Goal: Task Accomplishment & Management: Manage account settings

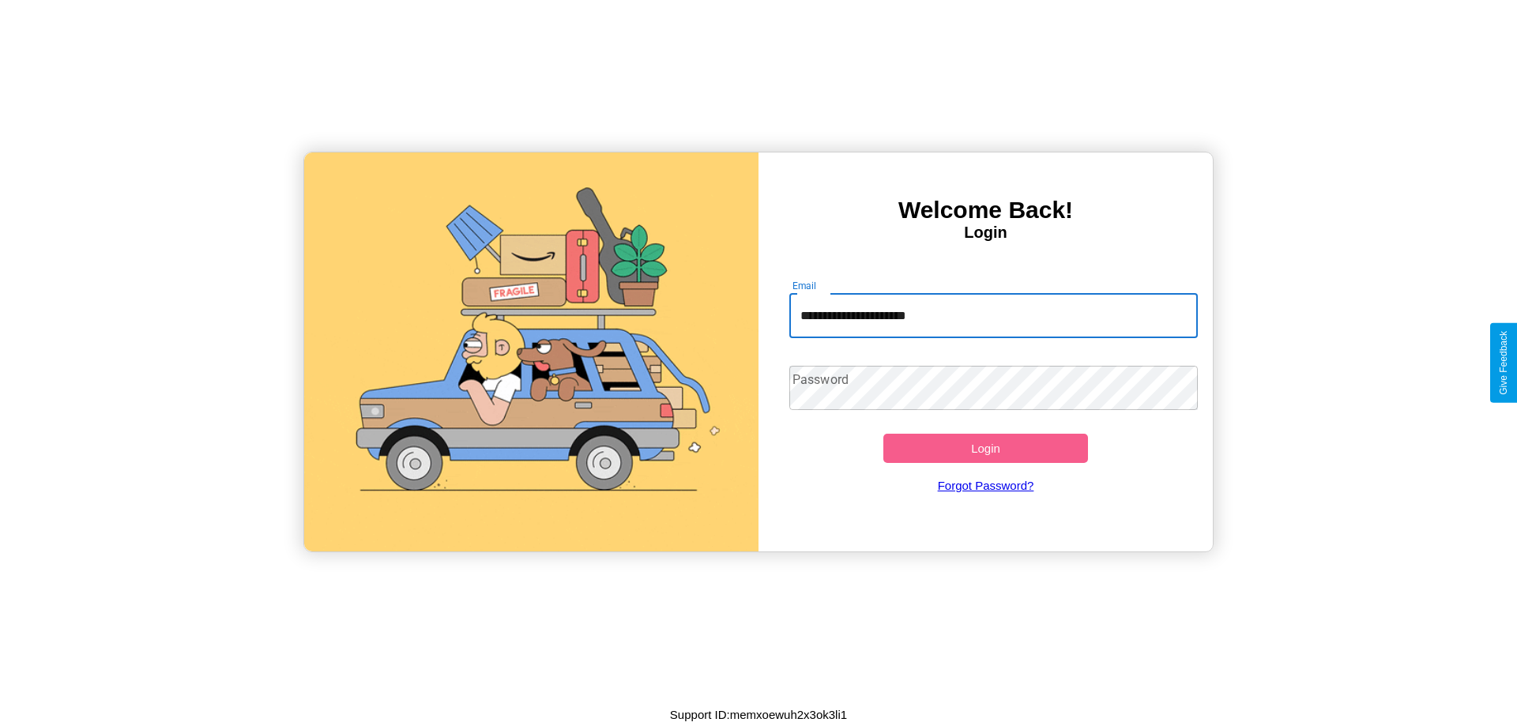
type input "**********"
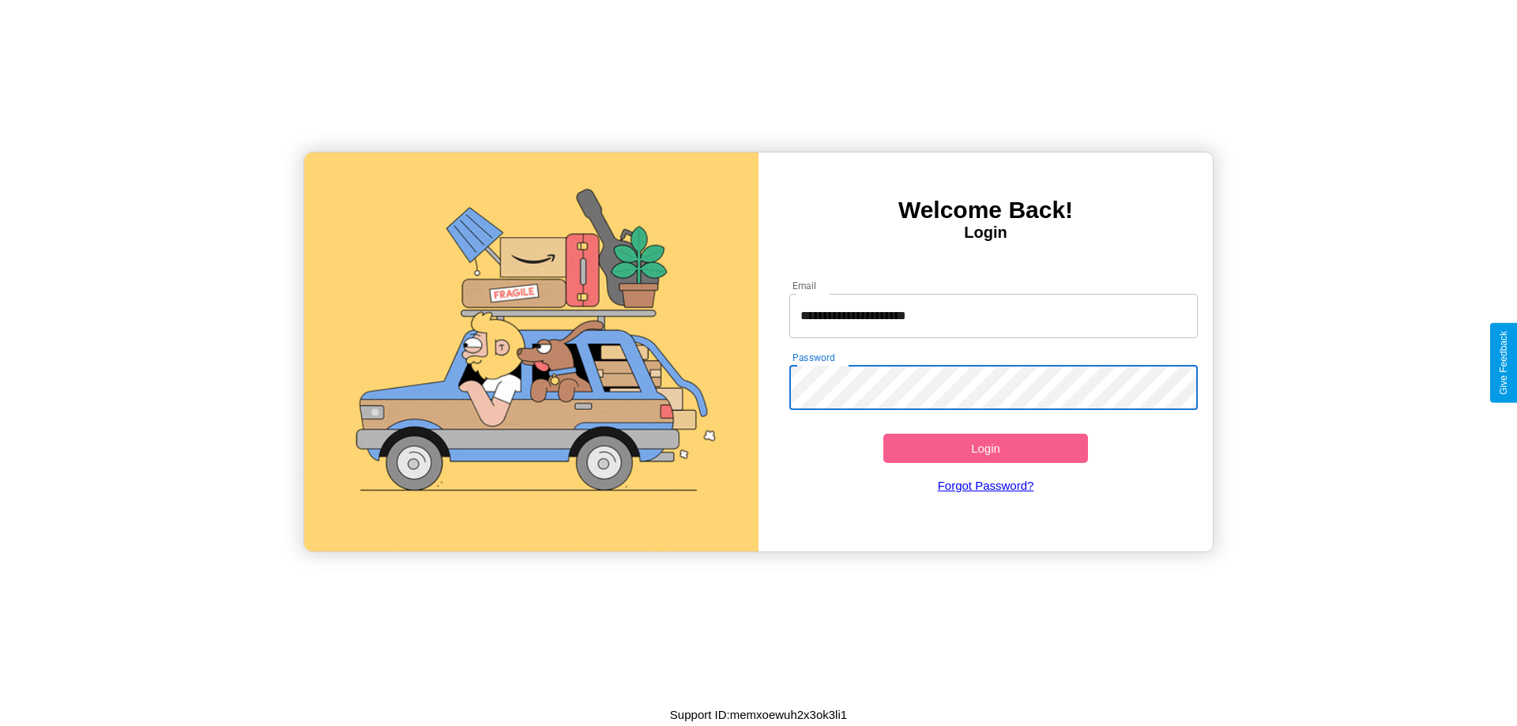
click at [985, 448] on button "Login" at bounding box center [986, 448] width 205 height 29
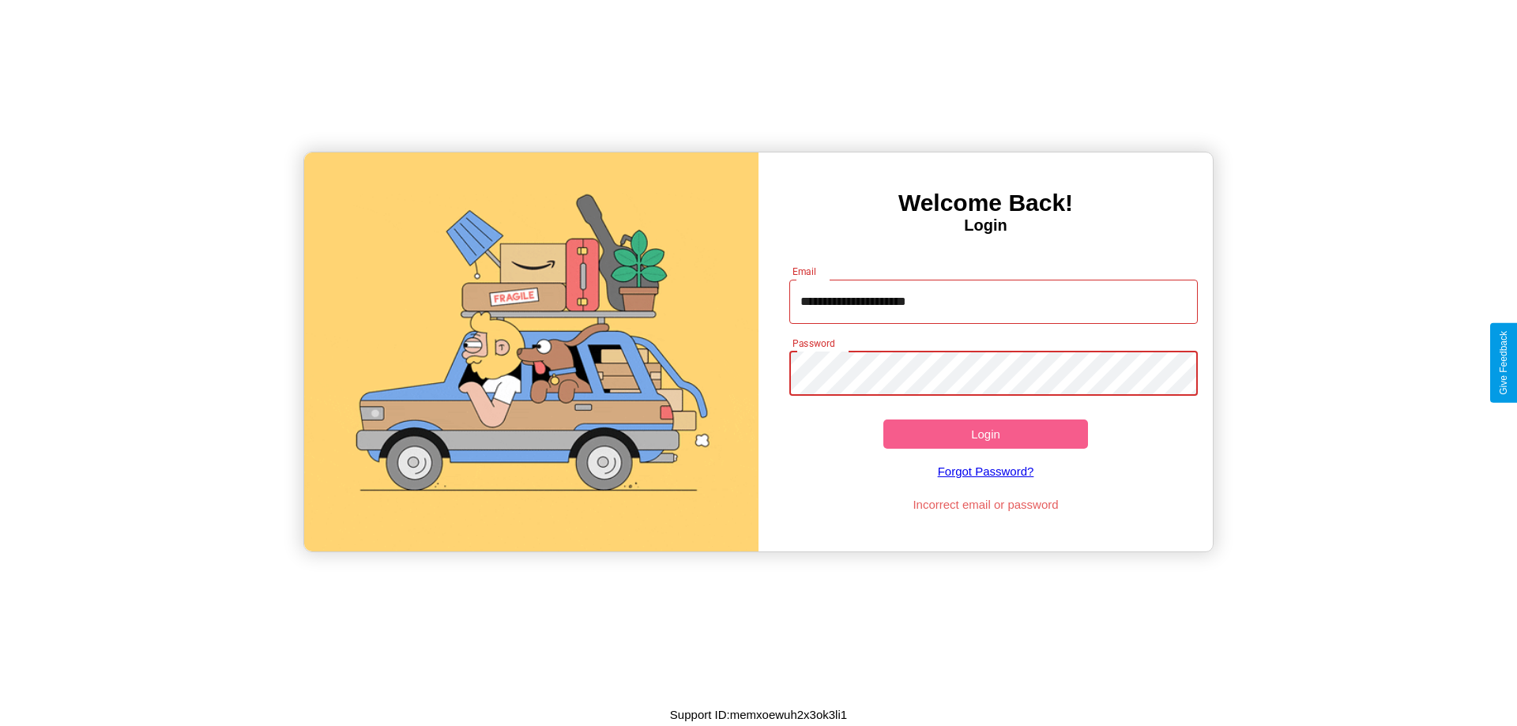
click at [985, 434] on button "Login" at bounding box center [986, 434] width 205 height 29
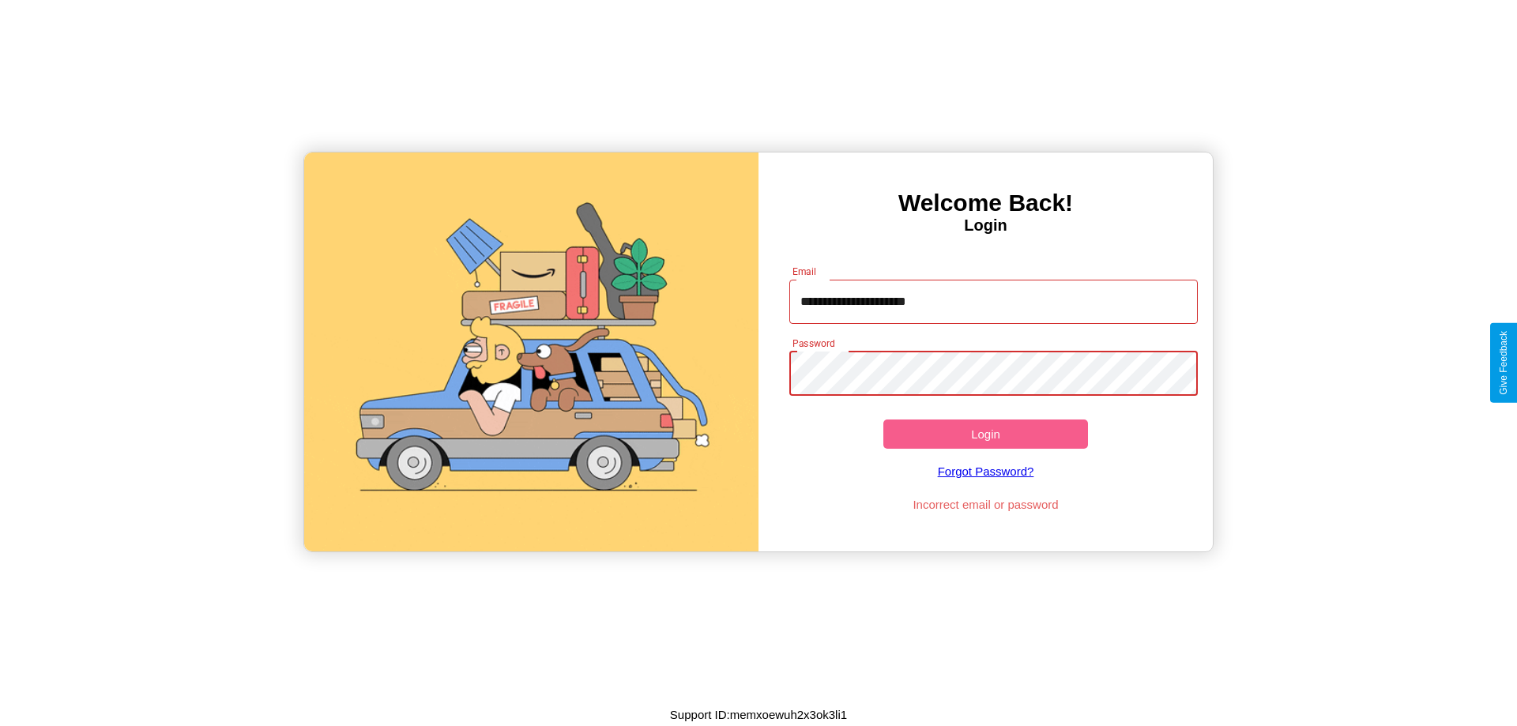
click at [985, 434] on button "Login" at bounding box center [986, 434] width 205 height 29
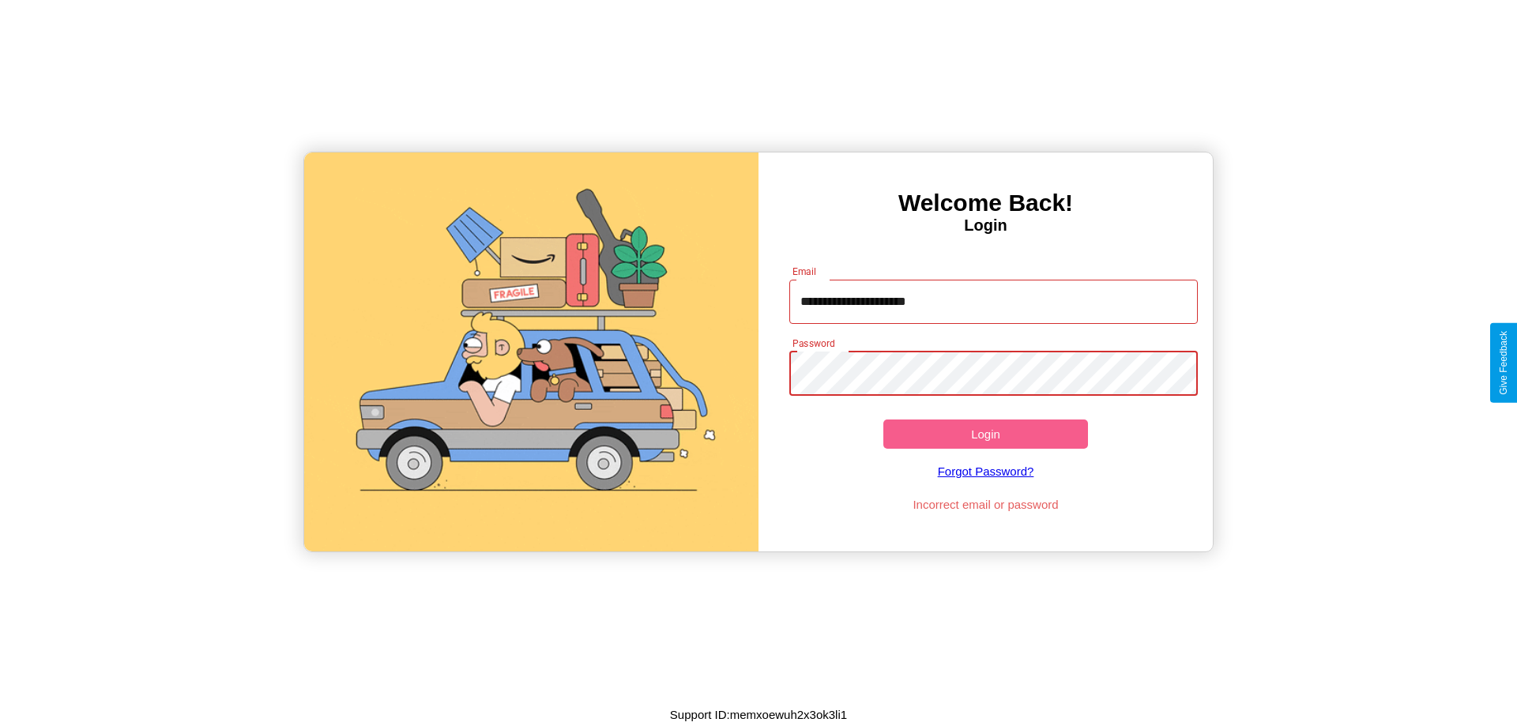
click at [985, 434] on button "Login" at bounding box center [986, 434] width 205 height 29
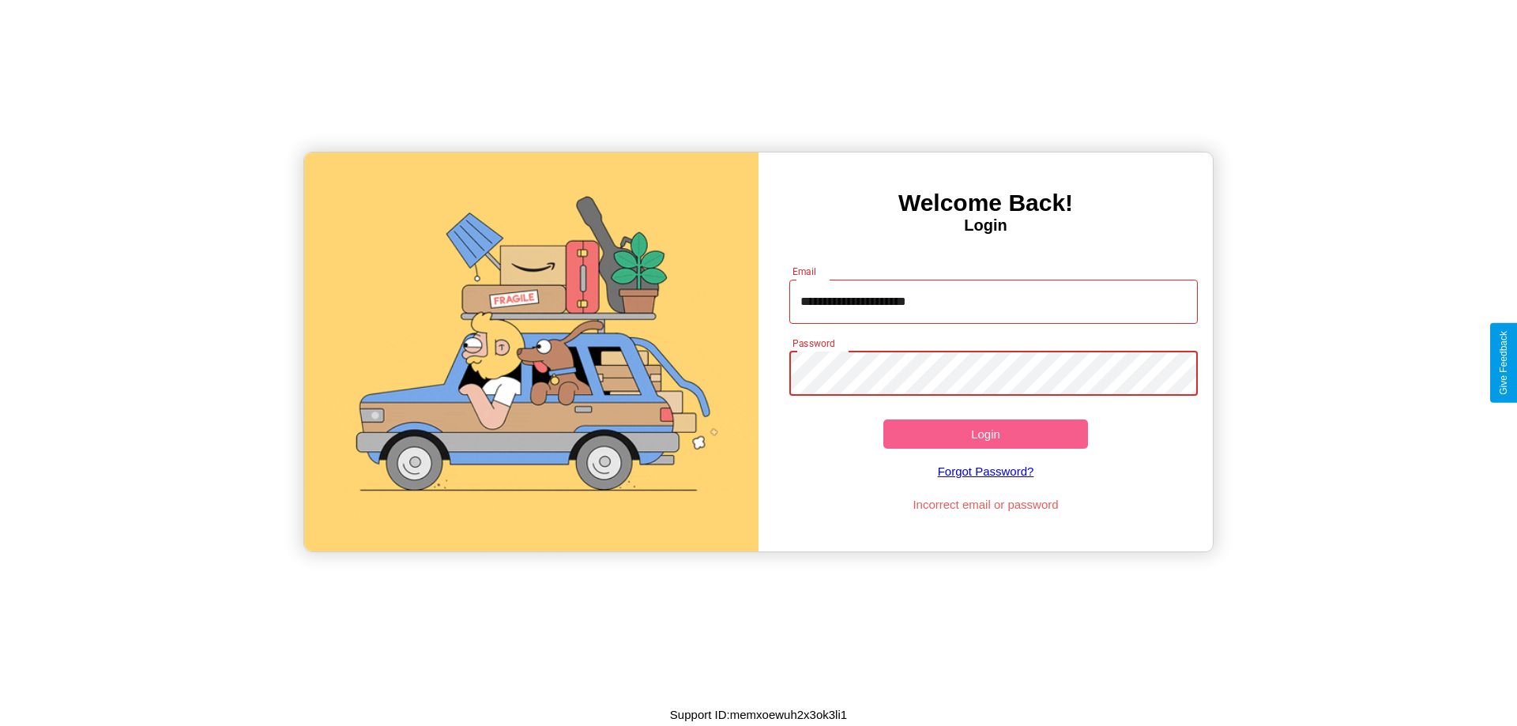
click at [985, 434] on button "Login" at bounding box center [986, 434] width 205 height 29
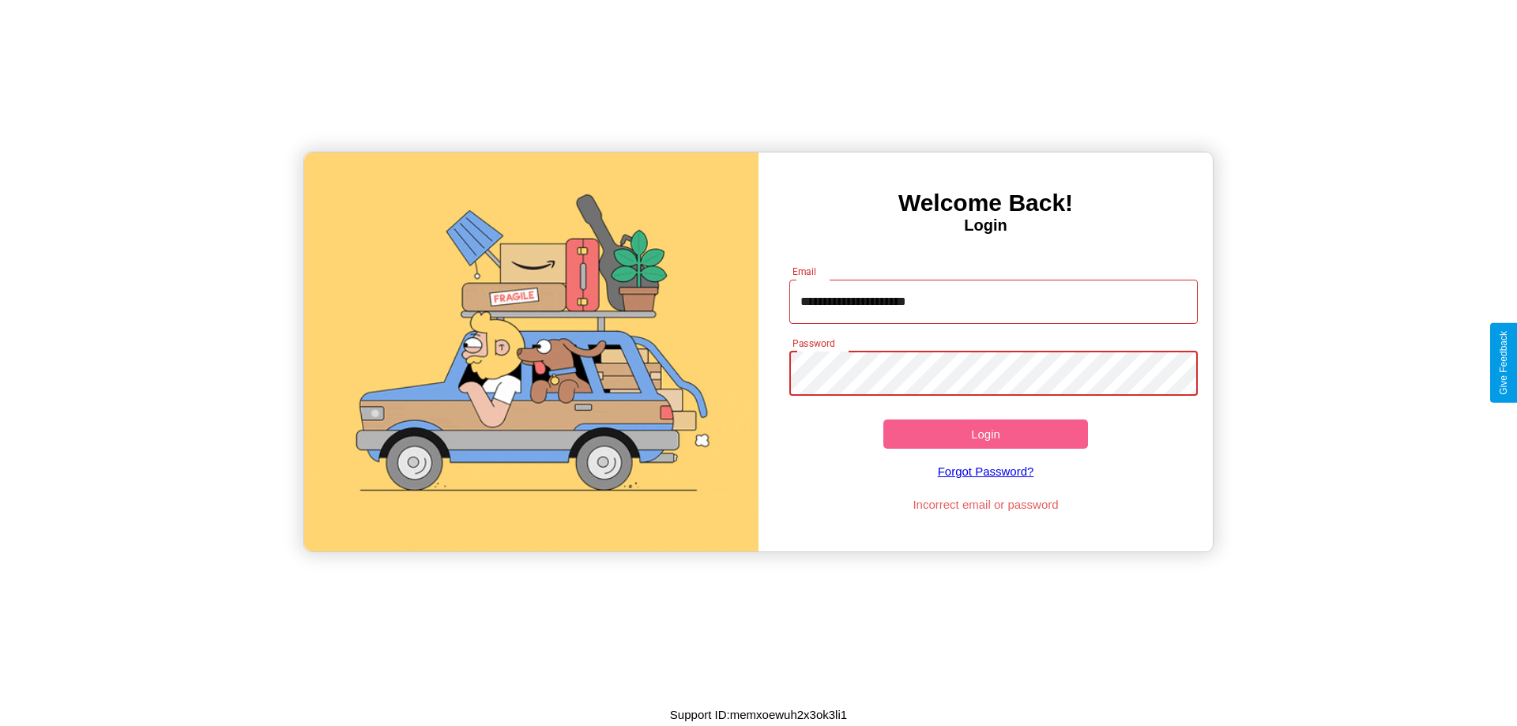
click at [985, 434] on button "Login" at bounding box center [986, 434] width 205 height 29
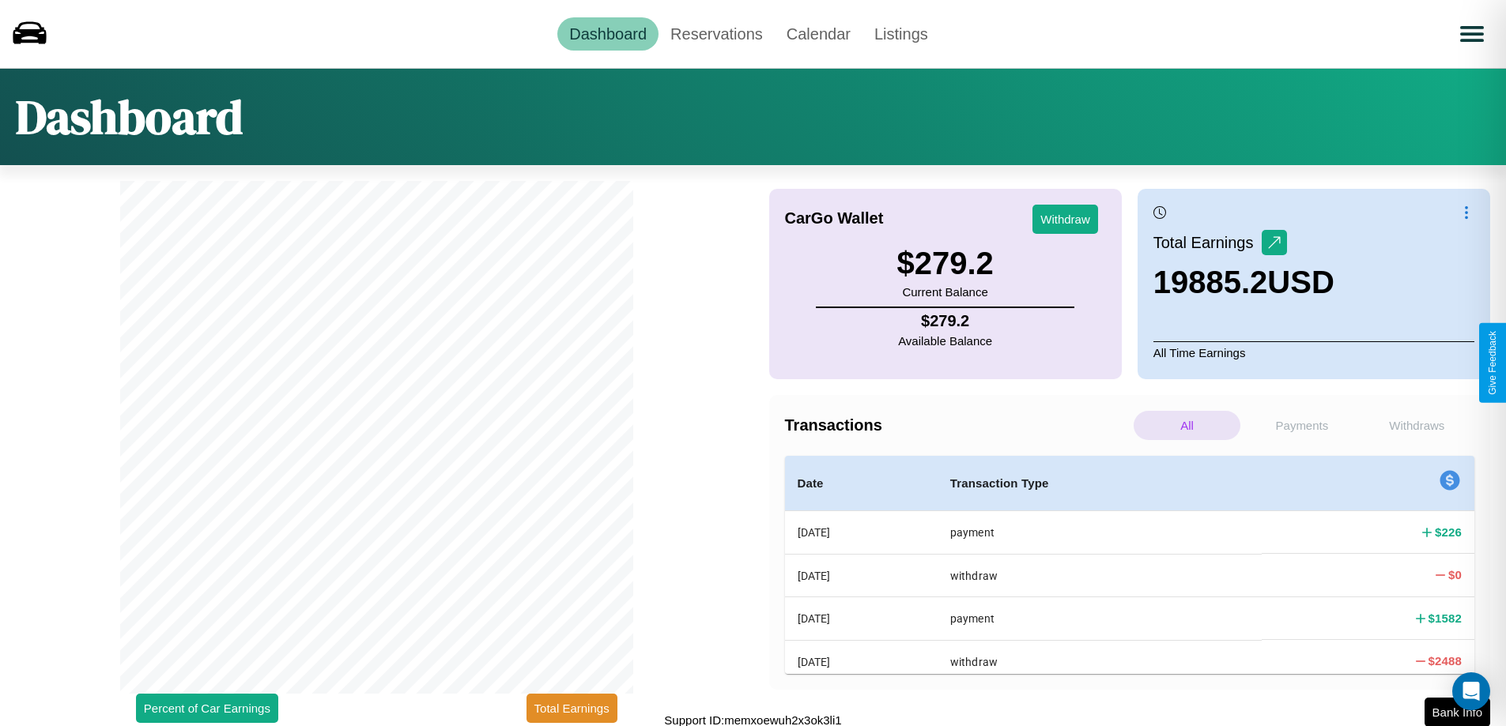
scroll to position [5, 0]
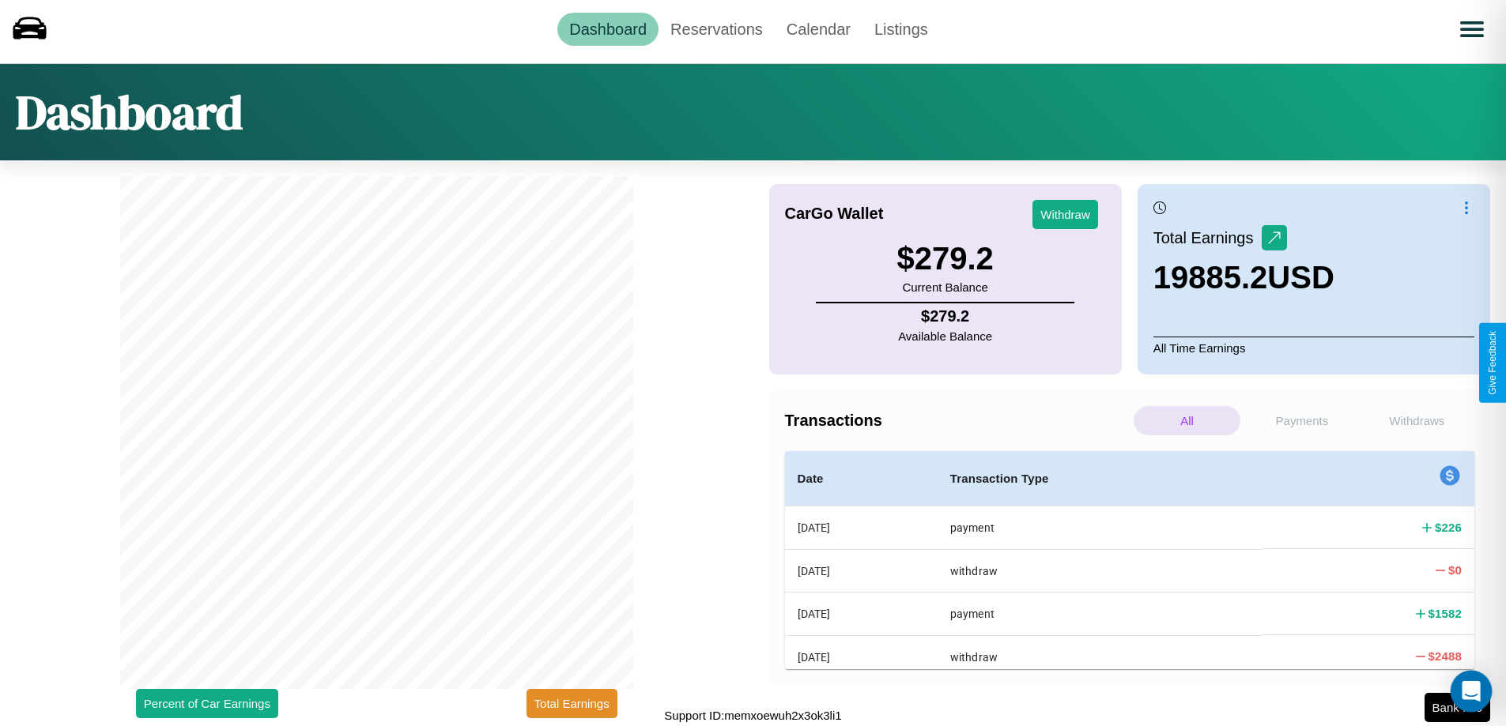
click at [1457, 707] on div "Open Intercom Messenger" at bounding box center [1471, 692] width 42 height 42
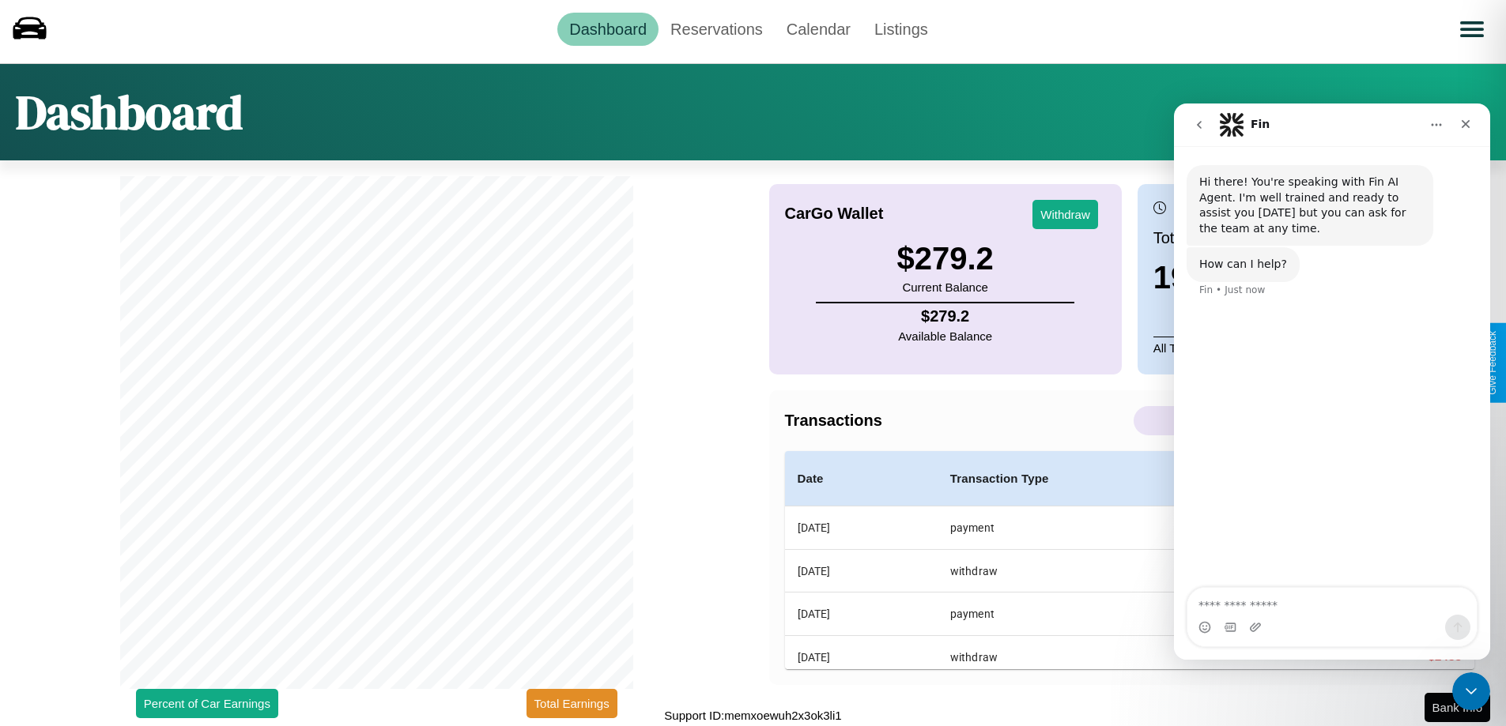
scroll to position [0, 0]
